Goal: Task Accomplishment & Management: Use online tool/utility

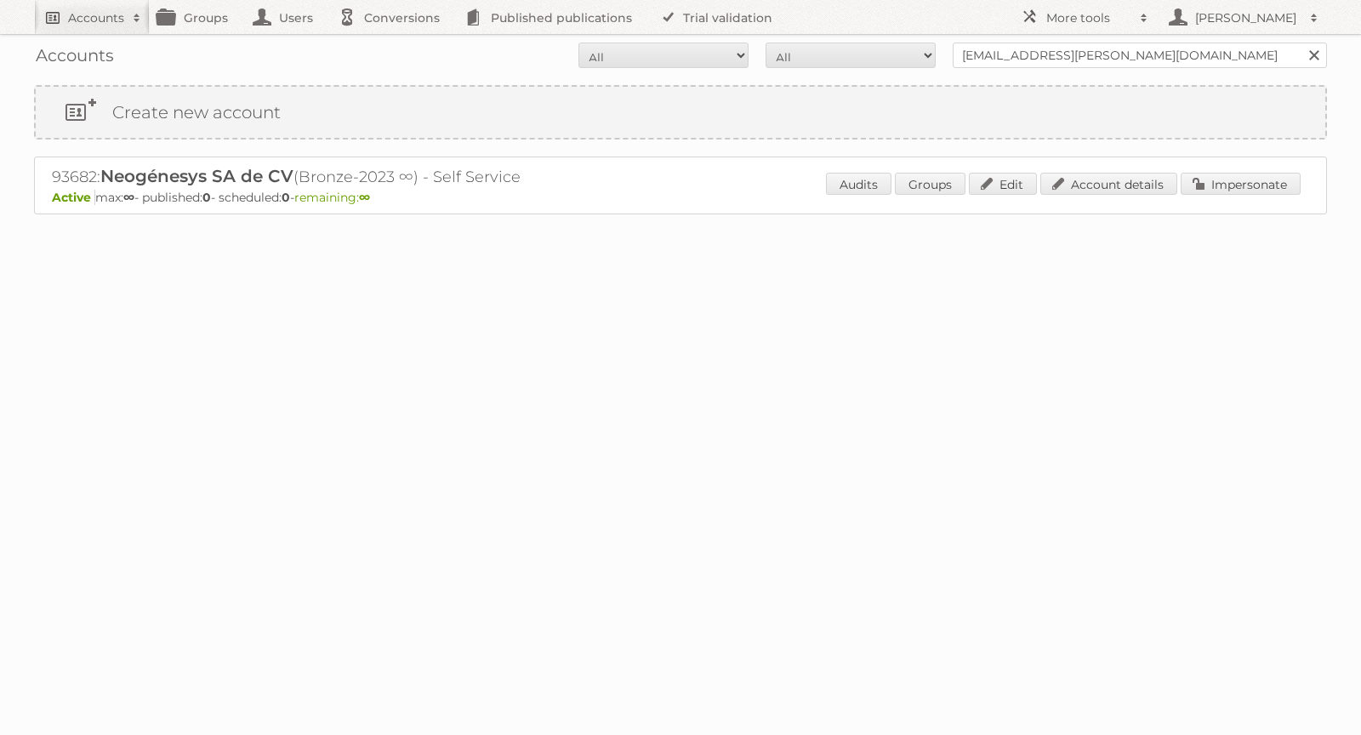
click at [87, 10] on h2 "Accounts" at bounding box center [96, 17] width 56 height 17
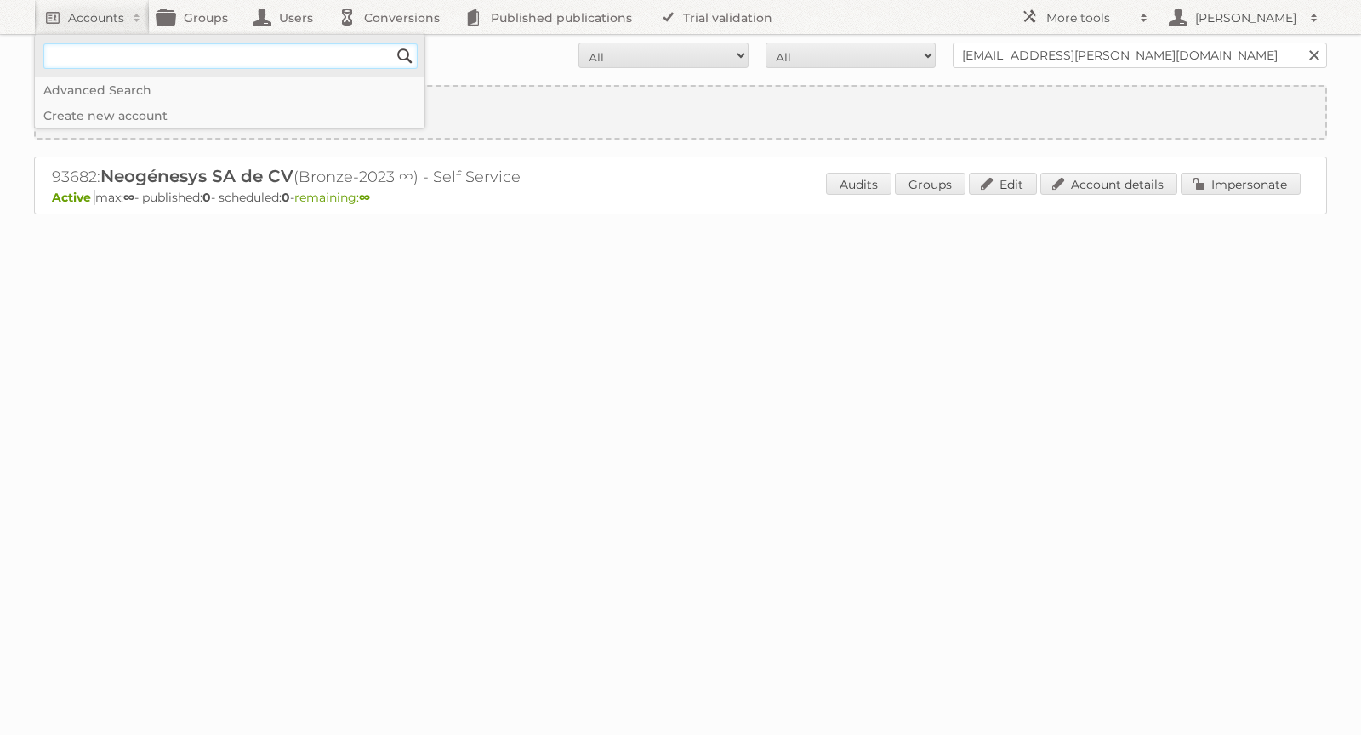
click at [95, 56] on input"] "text" at bounding box center [230, 56] width 374 height 26
paste input"] "geanella.orozco@neogenesys.com"
type input"] "geanella.orozco@neogenesys.com"
click at [646, 262] on div "Loading" at bounding box center [680, 248] width 1293 height 68
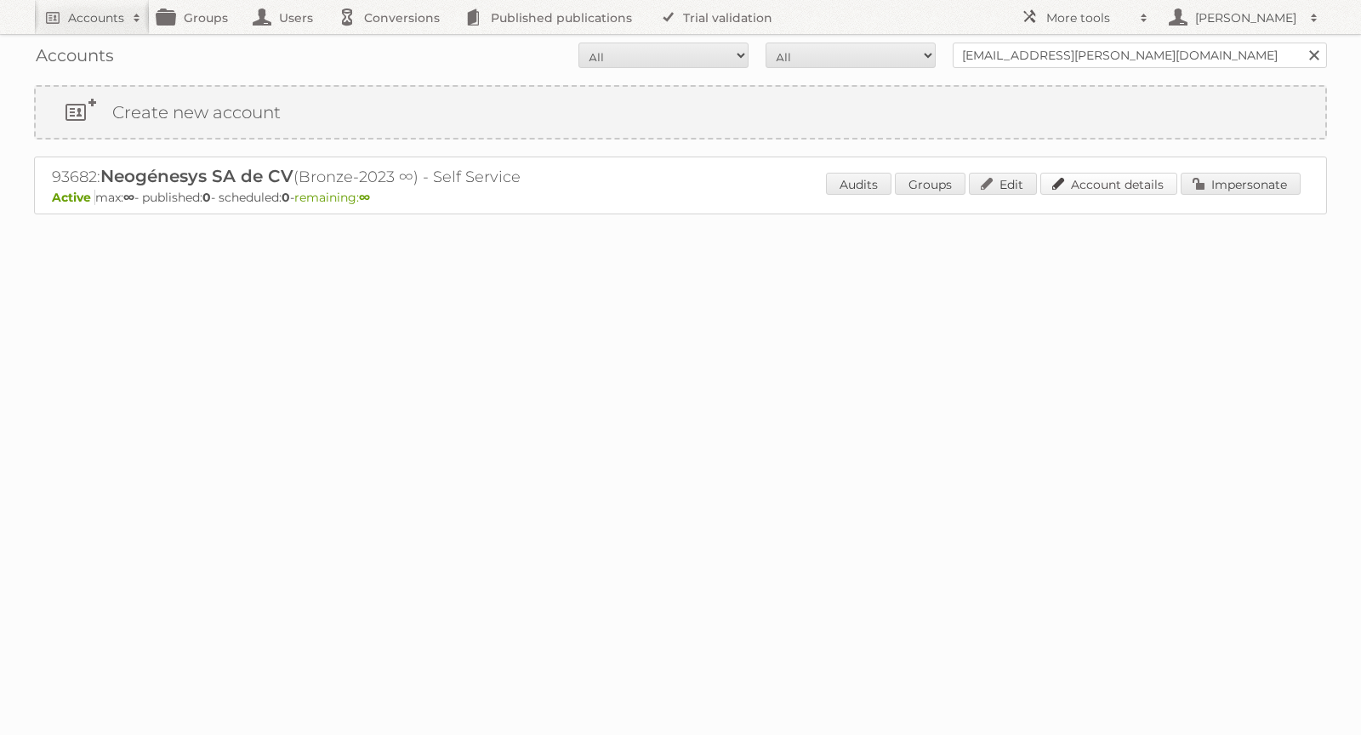
click at [1130, 187] on link "Account details" at bounding box center [1108, 184] width 137 height 22
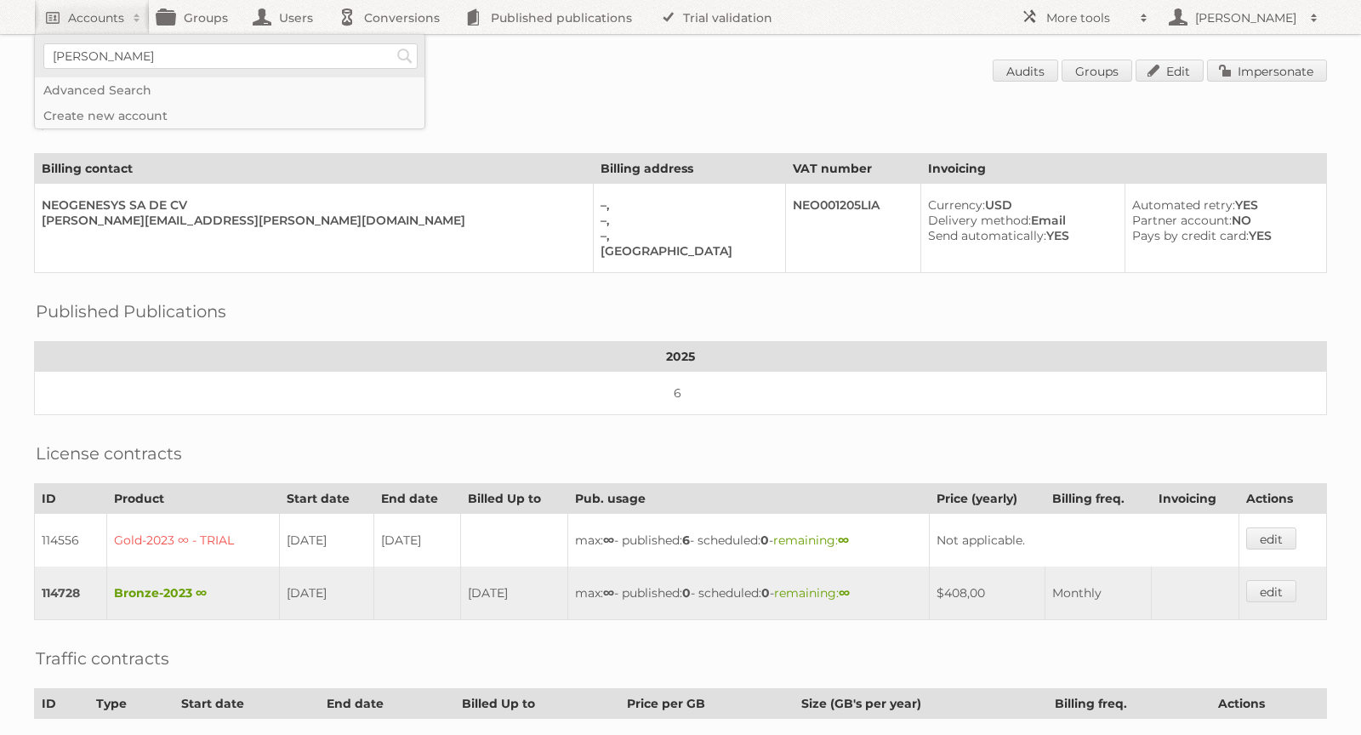
type input"] "[PERSON_NAME][EMAIL_ADDRESS][DOMAIN_NAME]"
click at [411, 55] on input "Search" at bounding box center [405, 56] width 26 height 26
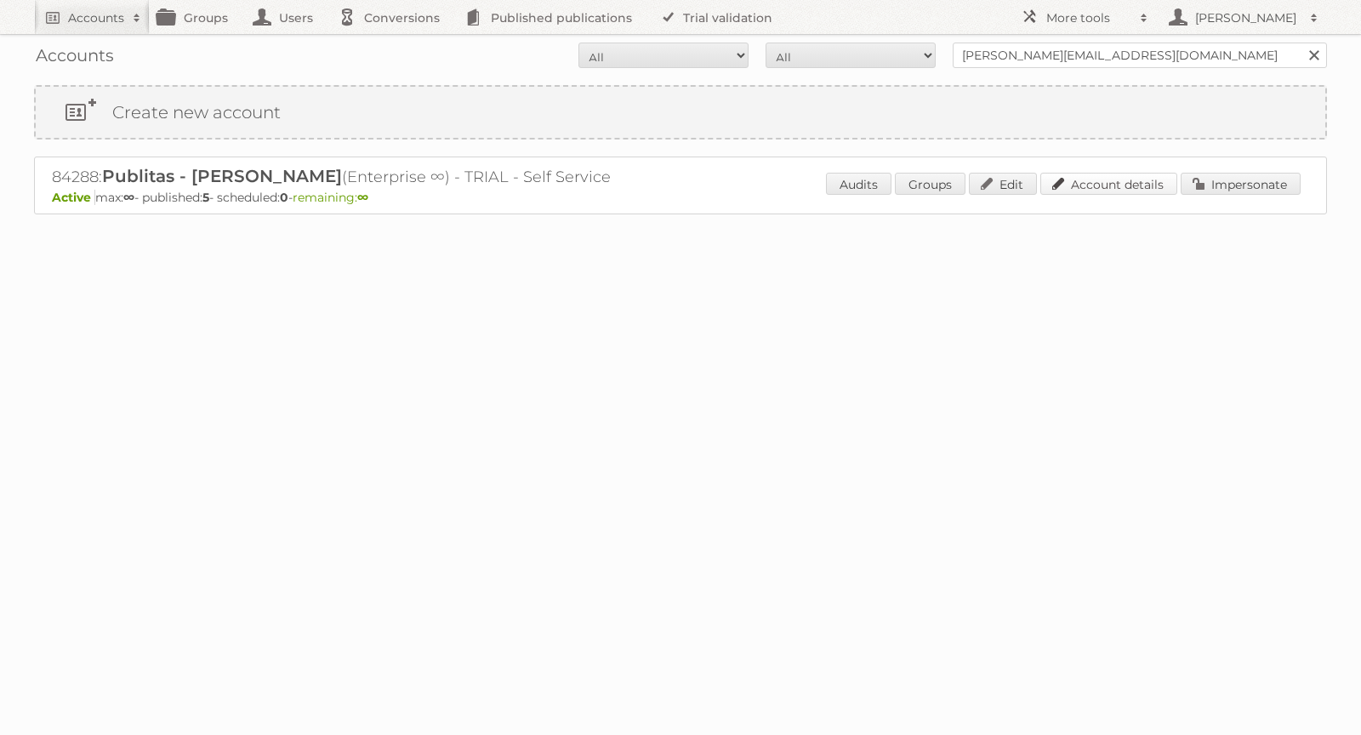
click at [1094, 173] on link "Account details" at bounding box center [1108, 184] width 137 height 22
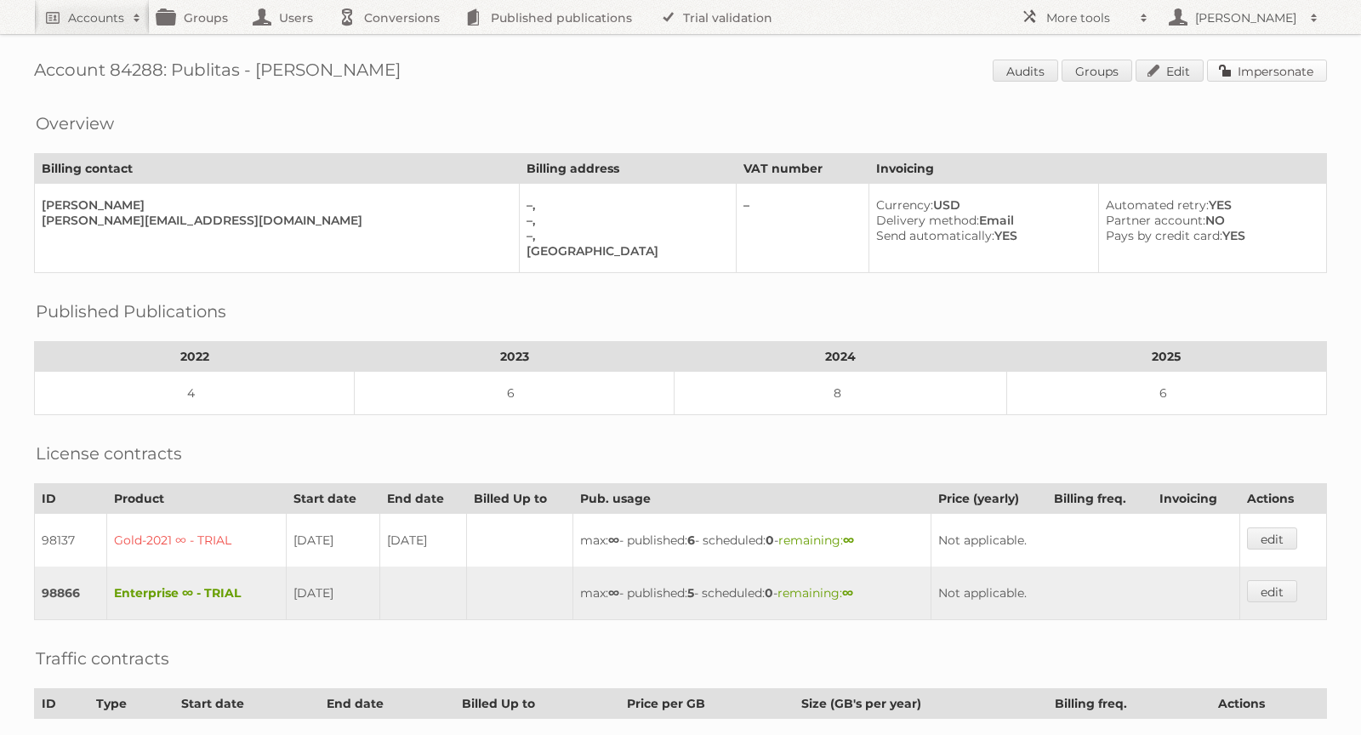
click at [1255, 74] on link "Impersonate" at bounding box center [1267, 71] width 120 height 22
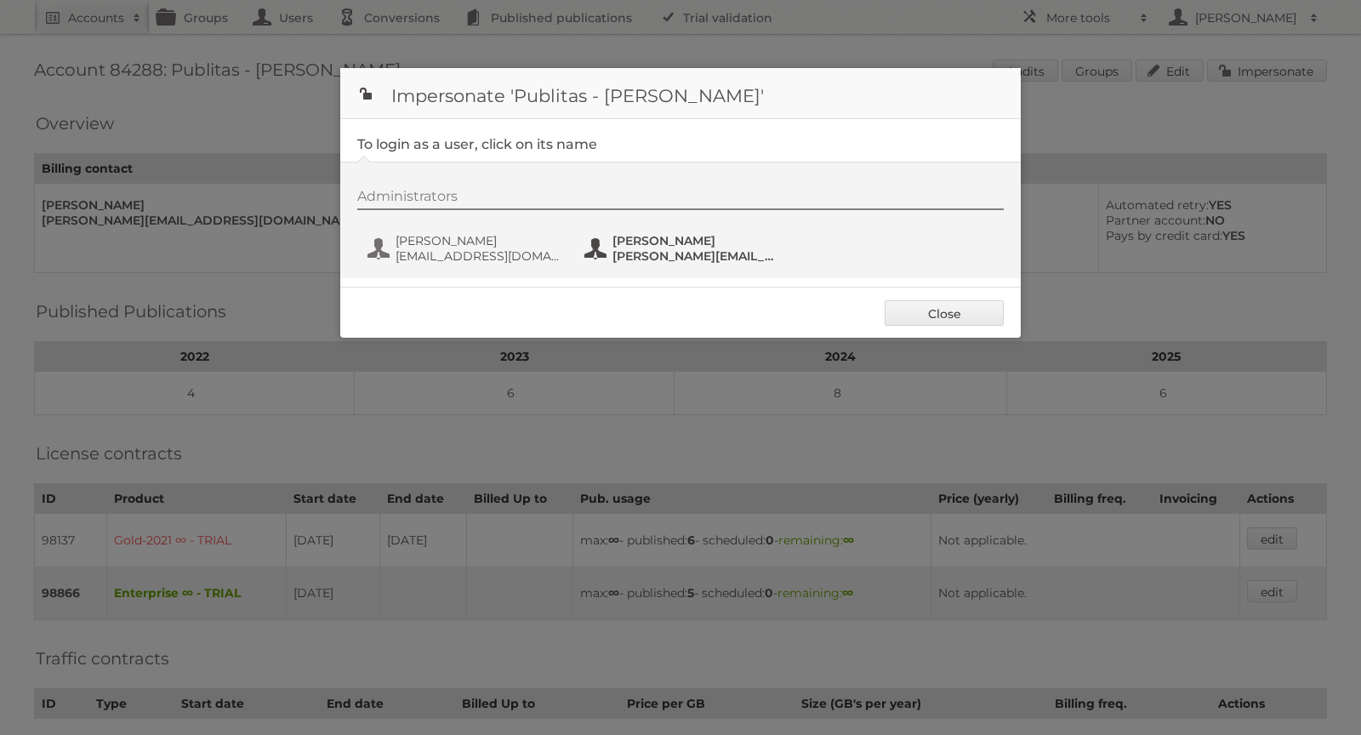
click at [658, 244] on span "[PERSON_NAME]" at bounding box center [694, 240] width 165 height 15
